Goal: Task Accomplishment & Management: Complete application form

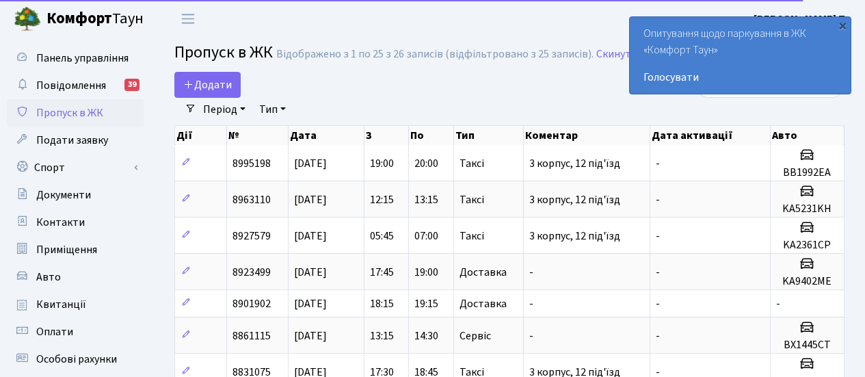
select select "25"
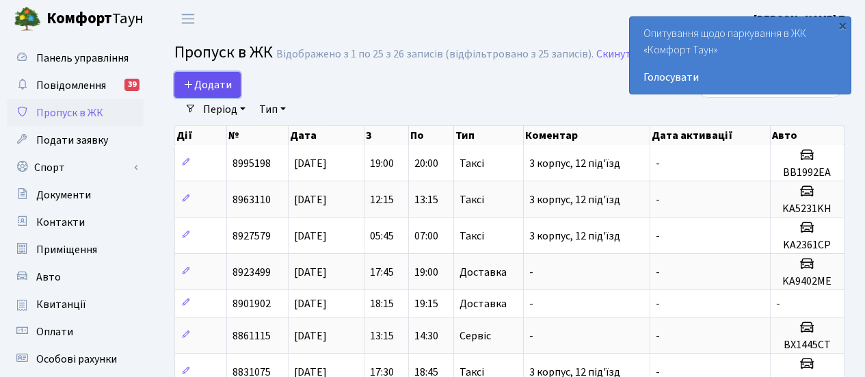
click at [205, 73] on link "Додати" at bounding box center [207, 85] width 66 height 26
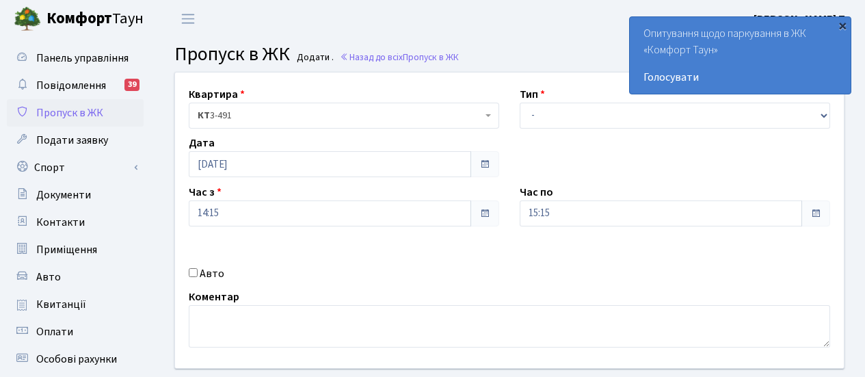
click at [839, 25] on div "×" at bounding box center [843, 25] width 14 height 14
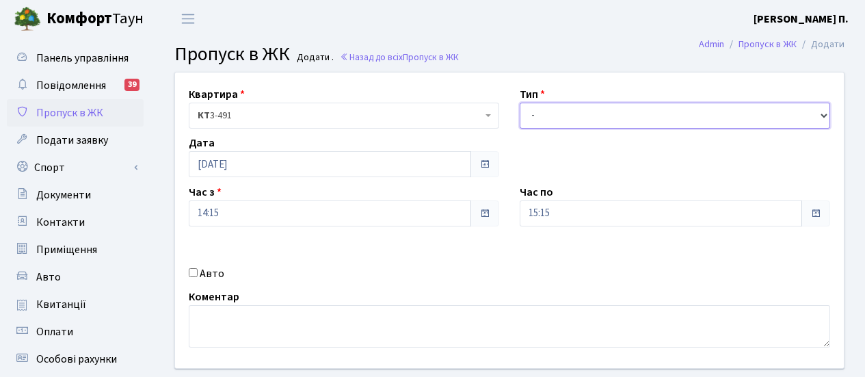
click at [824, 113] on select "- Доставка Таксі Гості Сервіс" at bounding box center [675, 116] width 311 height 26
select select "2"
click at [520, 103] on select "- Доставка Таксі Гості Сервіс" at bounding box center [675, 116] width 311 height 26
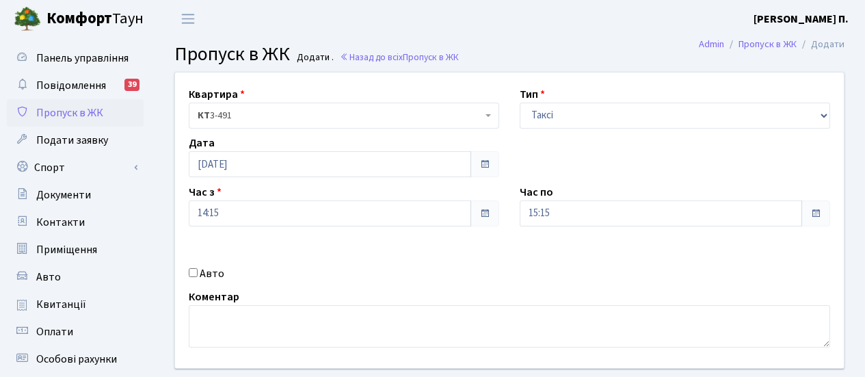
click at [204, 275] on label "Авто" at bounding box center [212, 273] width 25 height 16
click at [198, 275] on input "Авто" at bounding box center [193, 272] width 9 height 9
checkbox input "true"
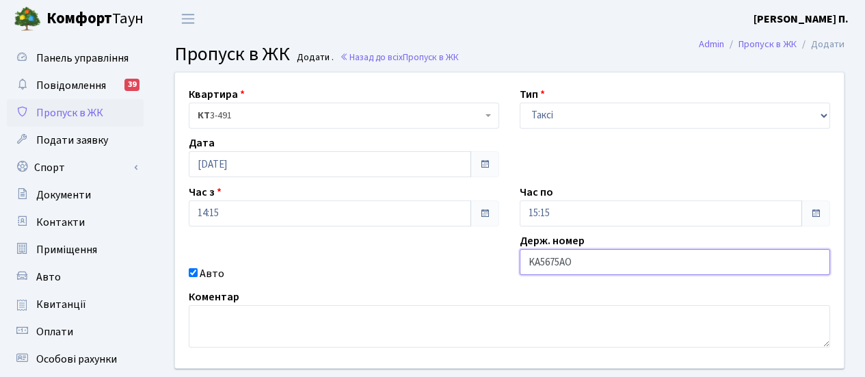
type input "KA5675AO"
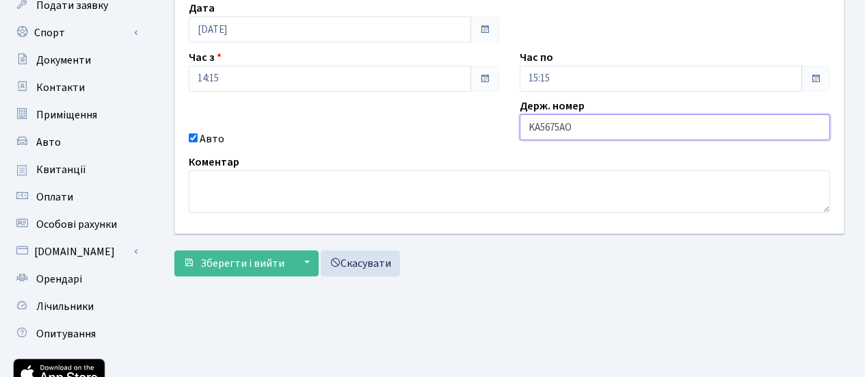
scroll to position [205, 0]
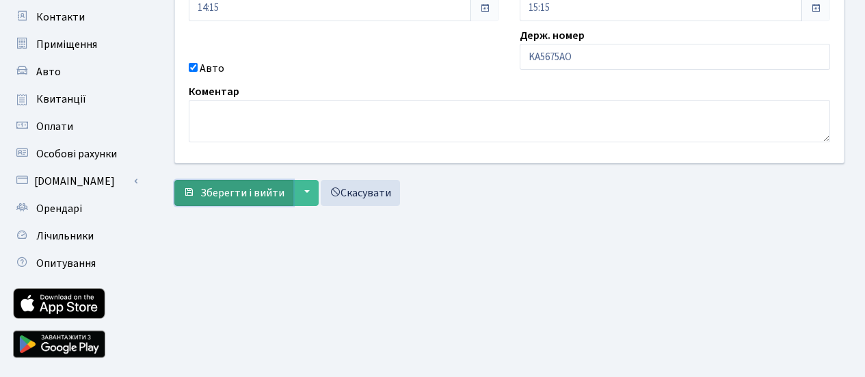
click at [246, 200] on span "Зберегти і вийти" at bounding box center [242, 192] width 84 height 15
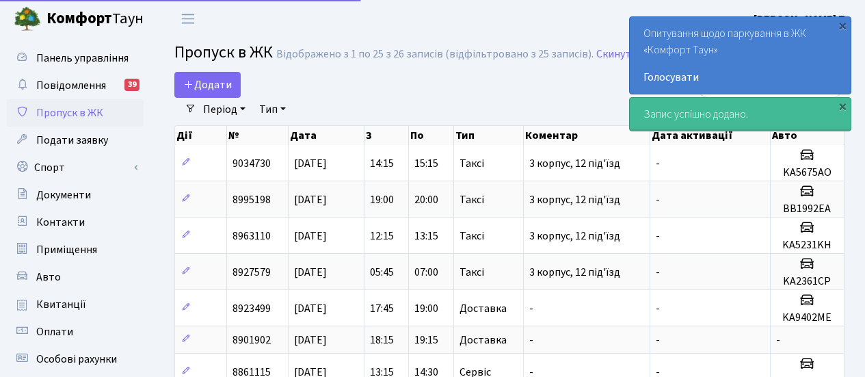
select select "25"
